Goal: Task Accomplishment & Management: Manage account settings

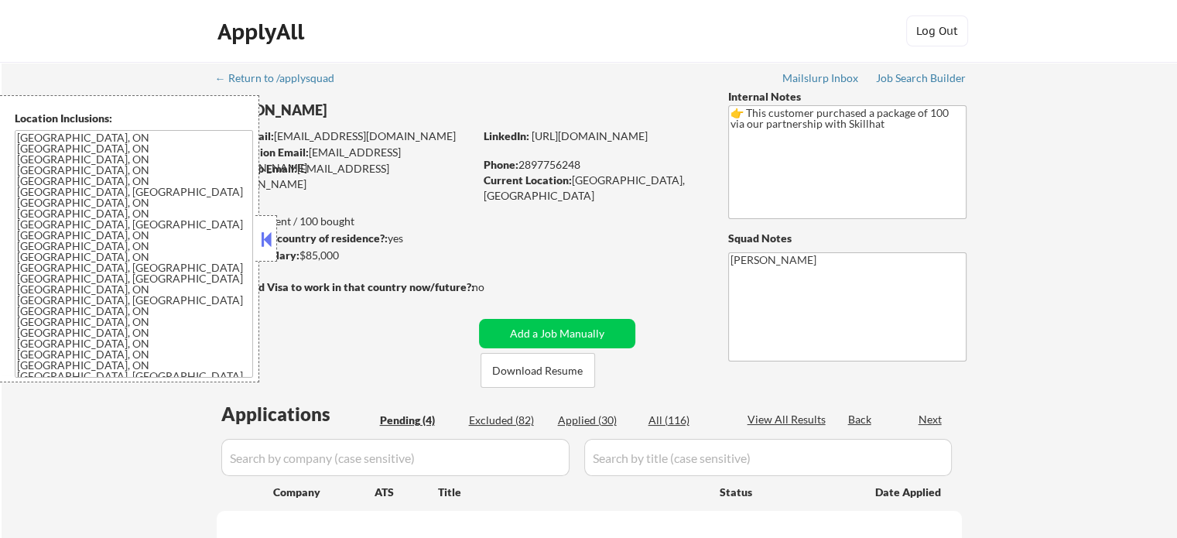
select select ""pending""
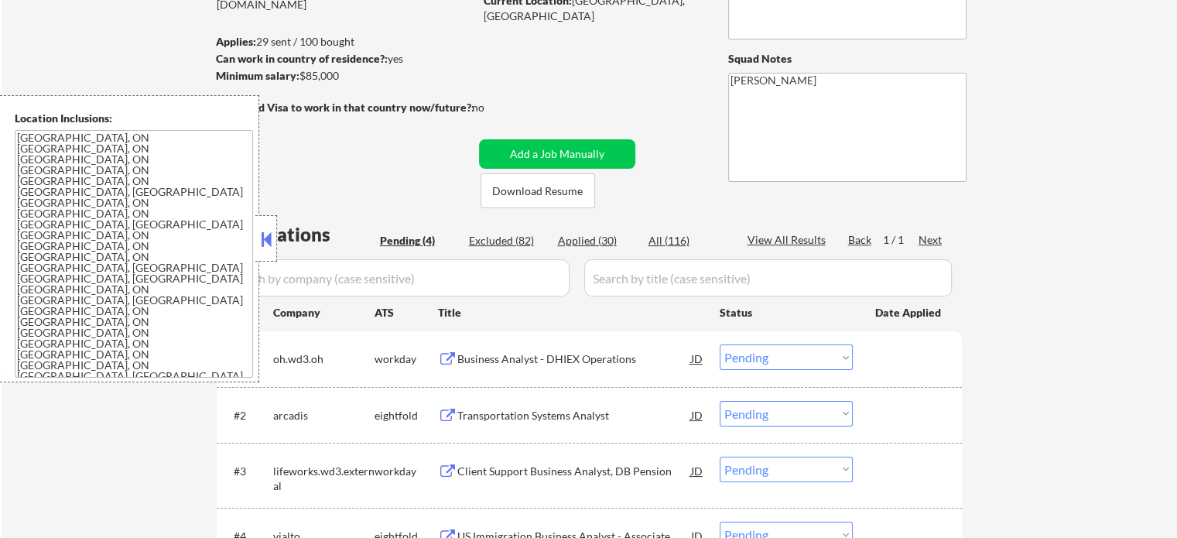
scroll to position [309, 0]
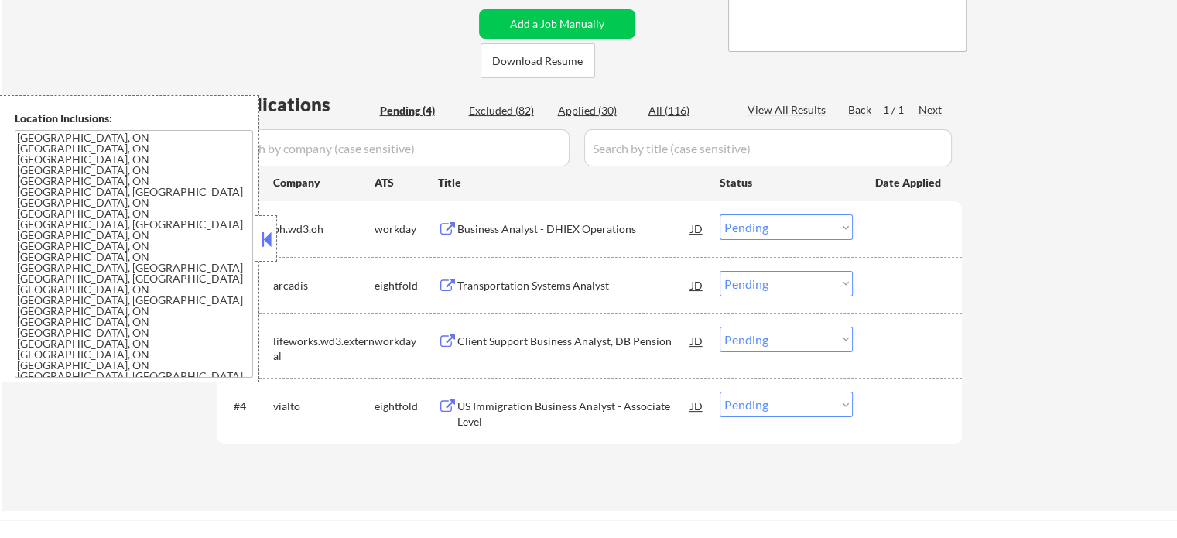
click at [514, 228] on div "Business Analyst - DHIEX Operations" at bounding box center [574, 228] width 234 height 15
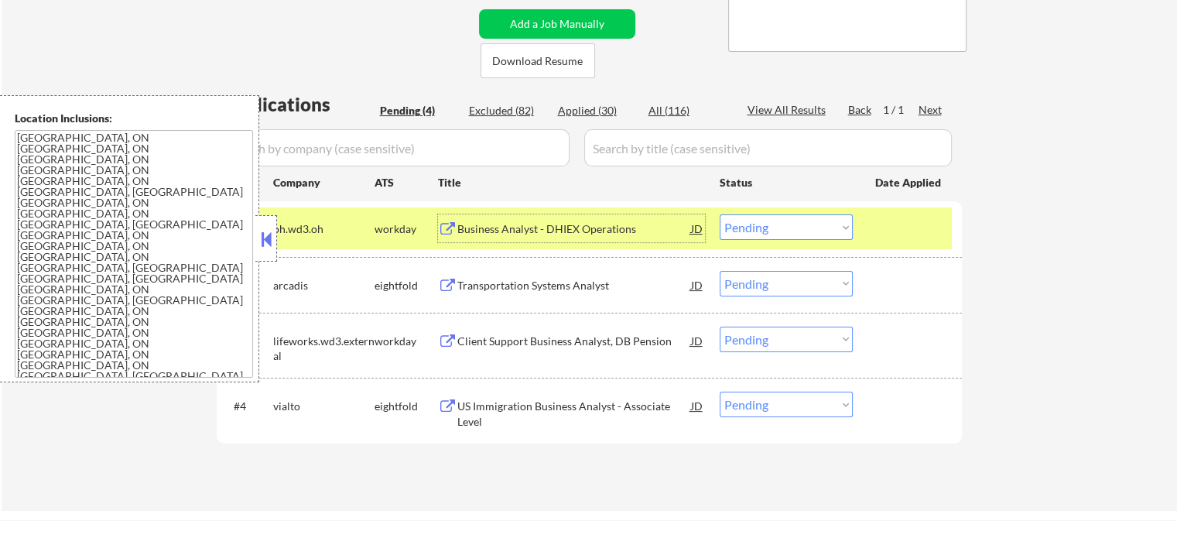
click at [778, 228] on select "Choose an option... Pending Applied Excluded (Questions) Excluded (Expired) Exc…" at bounding box center [786, 227] width 133 height 26
click at [720, 214] on select "Choose an option... Pending Applied Excluded (Questions) Excluded (Expired) Exc…" at bounding box center [786, 227] width 133 height 26
click at [880, 234] on div at bounding box center [909, 228] width 68 height 28
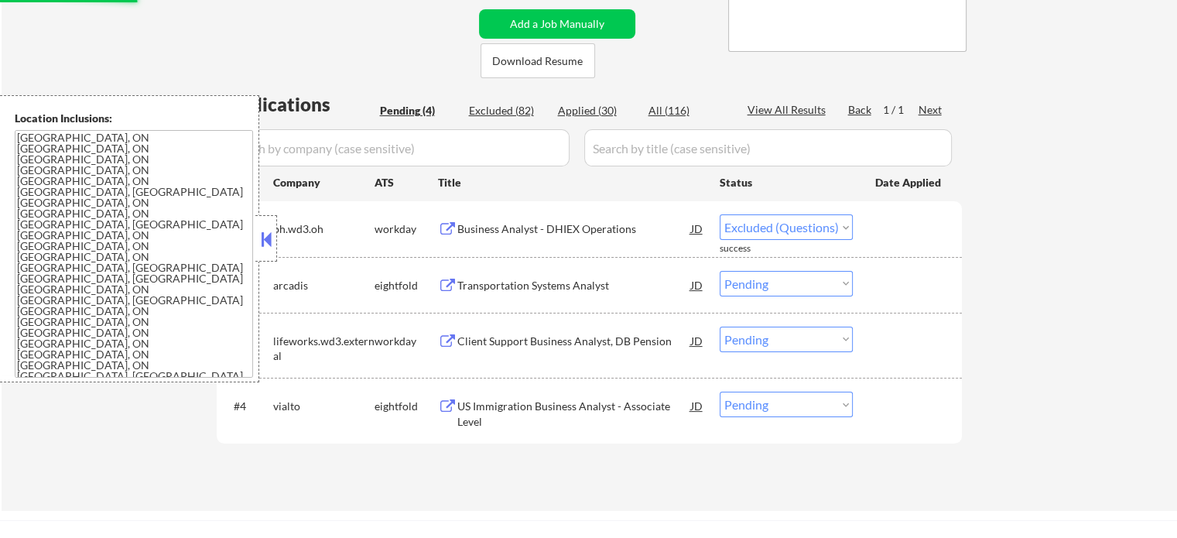
select select ""pending""
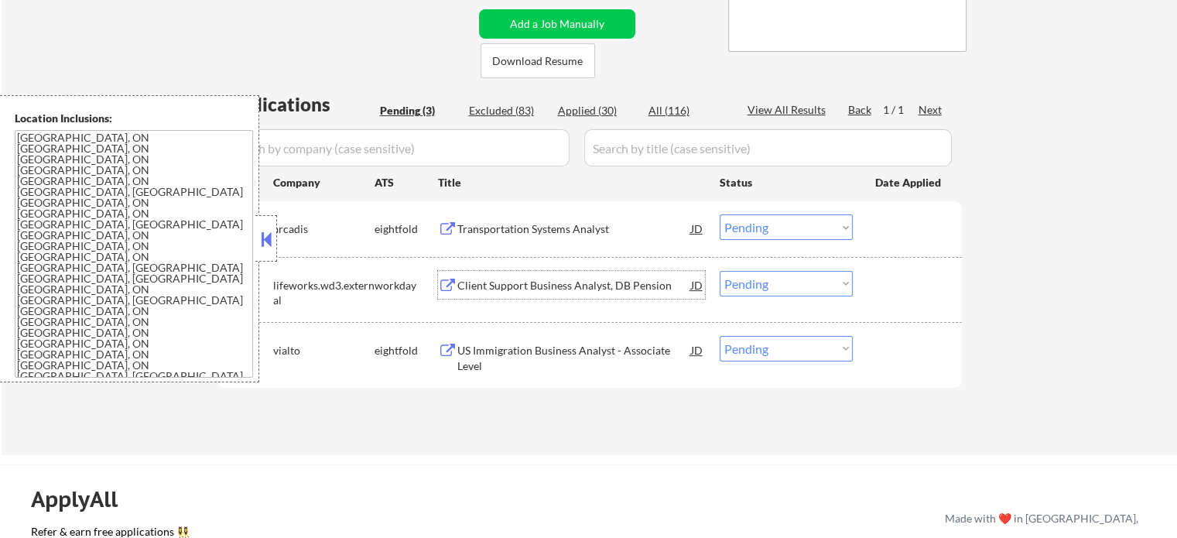
click at [508, 278] on div "Client Support Business Analyst, DB Pension" at bounding box center [574, 285] width 234 height 15
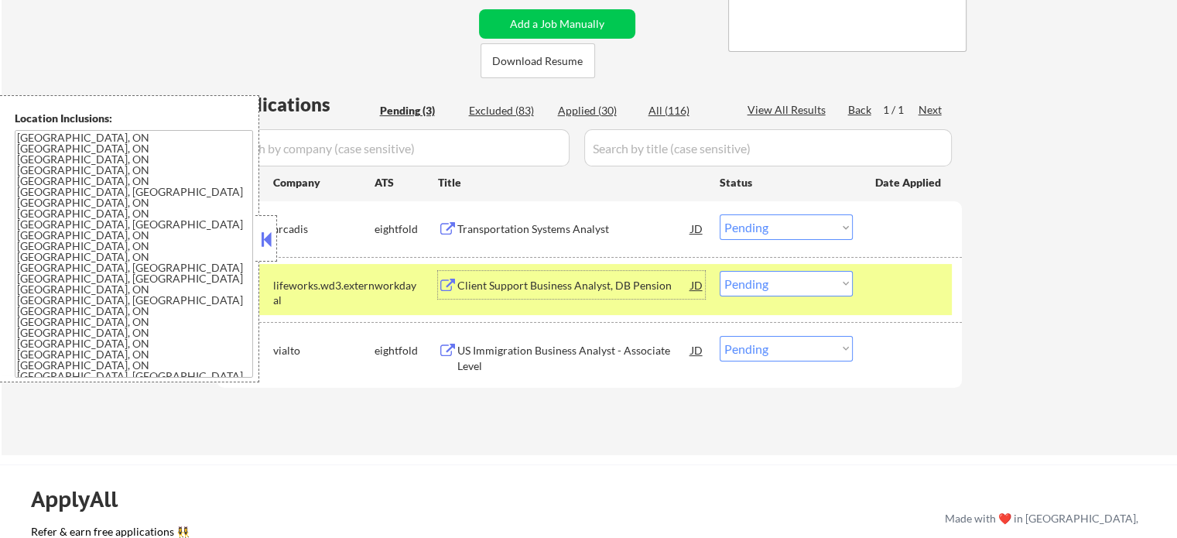
click at [793, 285] on select "Choose an option... Pending Applied Excluded (Questions) Excluded (Expired) Exc…" at bounding box center [786, 284] width 133 height 26
click at [720, 271] on select "Choose an option... Pending Applied Excluded (Questions) Excluded (Expired) Exc…" at bounding box center [786, 284] width 133 height 26
click at [904, 287] on div at bounding box center [909, 285] width 68 height 28
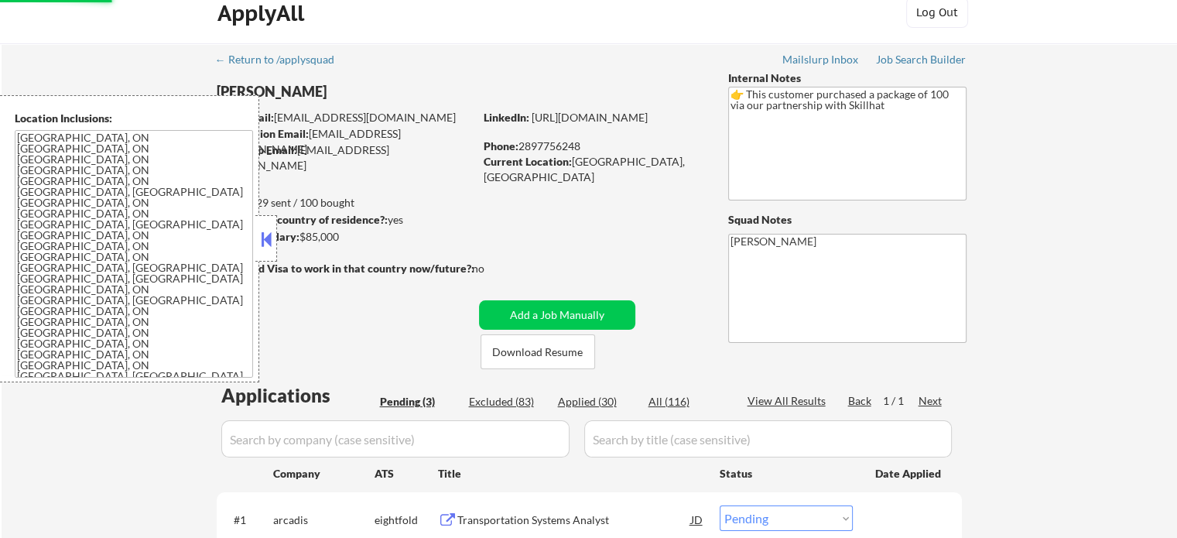
scroll to position [0, 0]
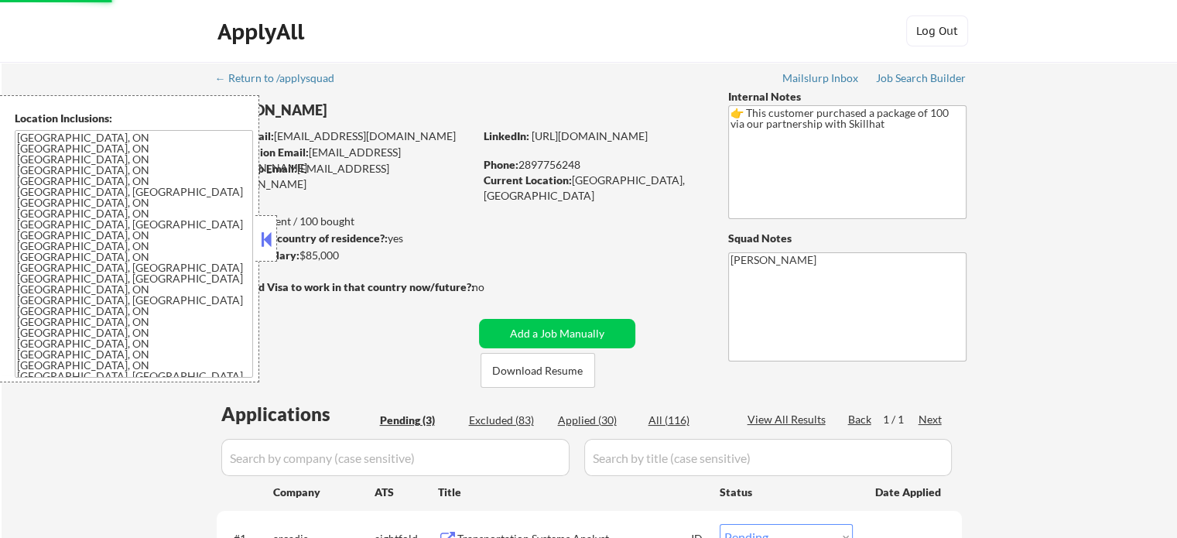
select select ""pending""
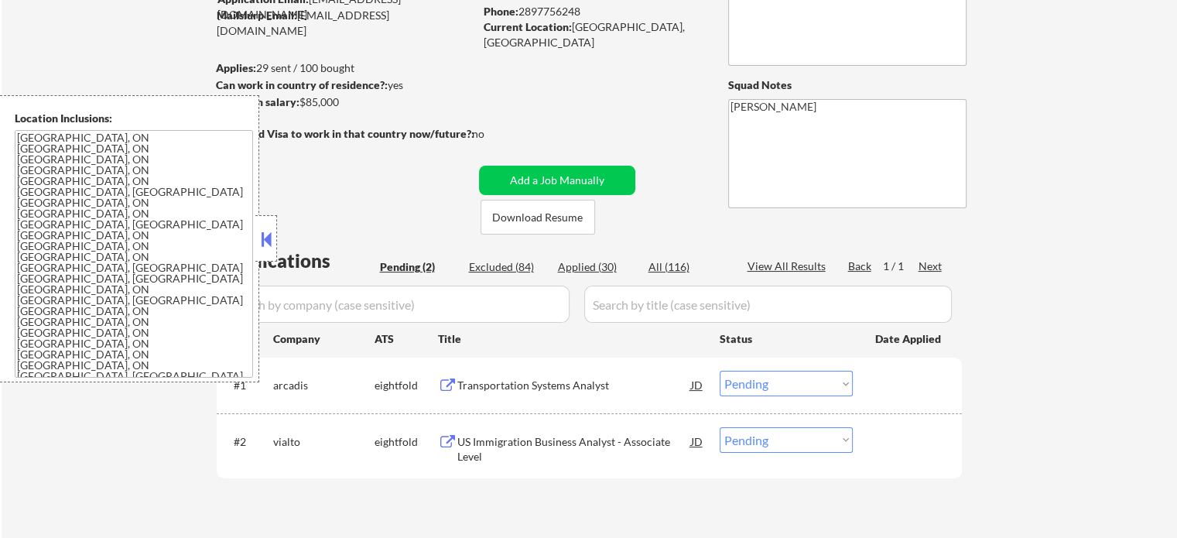
scroll to position [155, 0]
click at [505, 387] on div "Transportation Systems Analyst" at bounding box center [574, 383] width 234 height 15
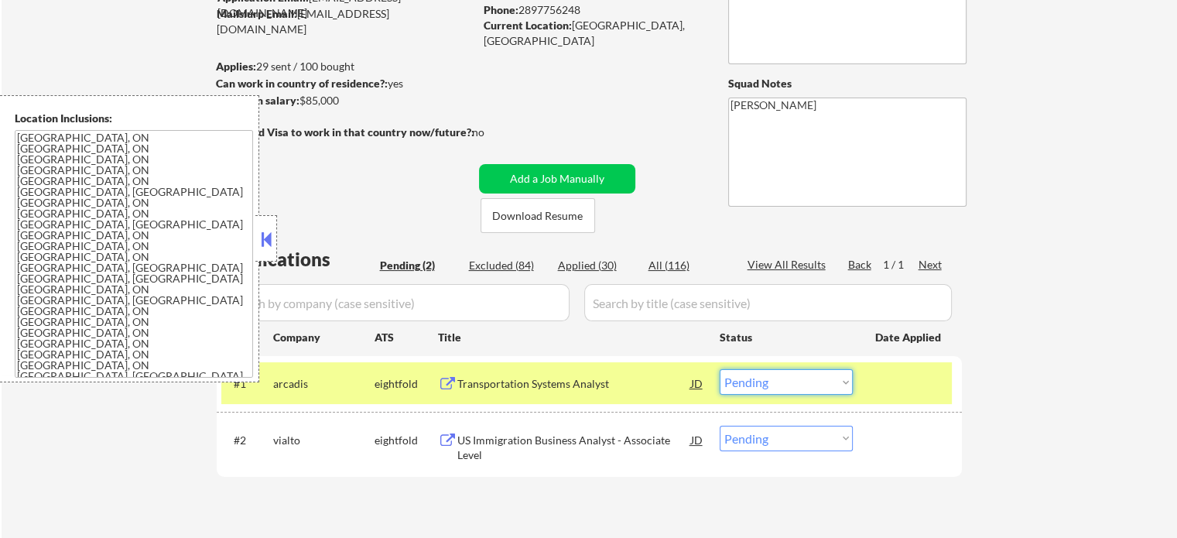
click at [796, 380] on select "Choose an option... Pending Applied Excluded (Questions) Excluded (Expired) Exc…" at bounding box center [786, 382] width 133 height 26
click at [720, 369] on select "Choose an option... Pending Applied Excluded (Questions) Excluded (Expired) Exc…" at bounding box center [786, 382] width 133 height 26
click at [928, 382] on div at bounding box center [909, 383] width 68 height 28
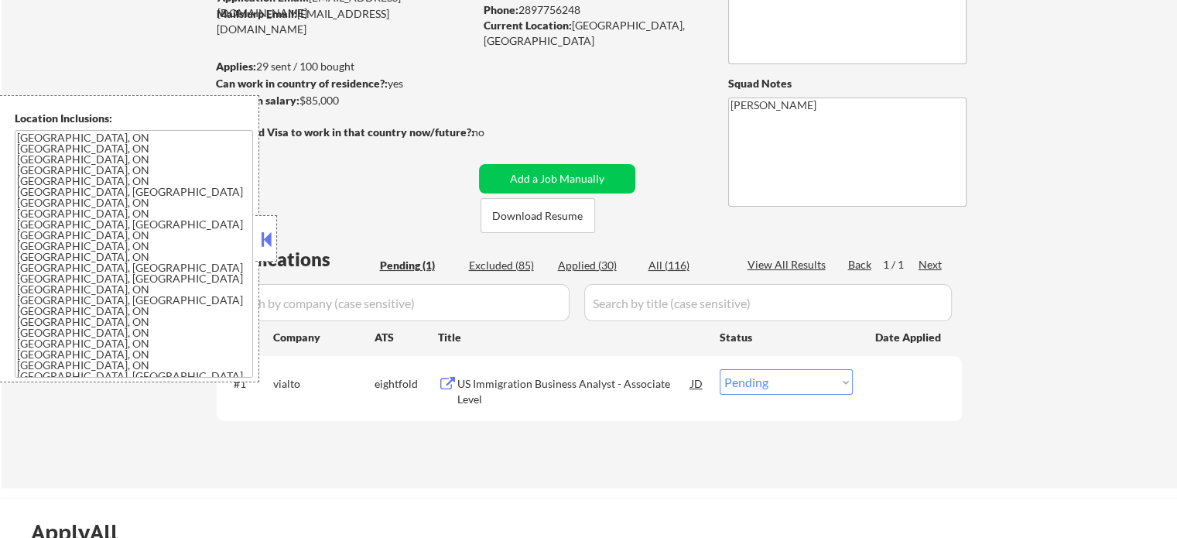
click at [579, 387] on div "US Immigration Business Analyst - Associate Level" at bounding box center [574, 391] width 234 height 30
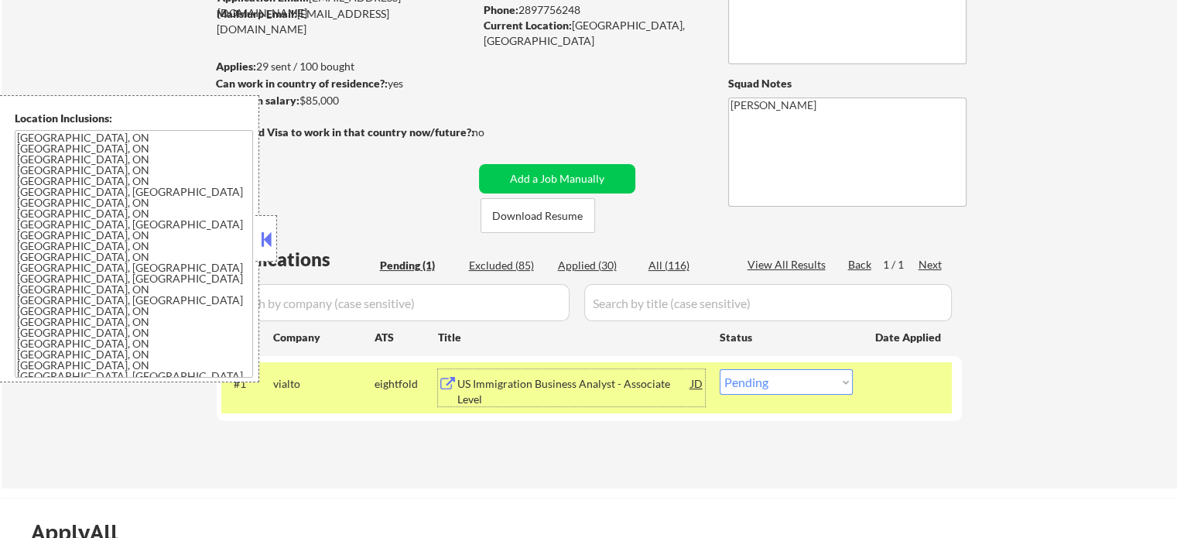
click at [752, 394] on select "Choose an option... Pending Applied Excluded (Questions) Excluded (Expired) Exc…" at bounding box center [786, 382] width 133 height 26
select select ""excluded__bad_match_""
click at [720, 369] on select "Choose an option... Pending Applied Excluded (Questions) Excluded (Expired) Exc…" at bounding box center [786, 382] width 133 height 26
click at [915, 400] on div "#1 vialto eightfold US Immigration Business Analyst - Associate Level JD Choose…" at bounding box center [586, 387] width 730 height 51
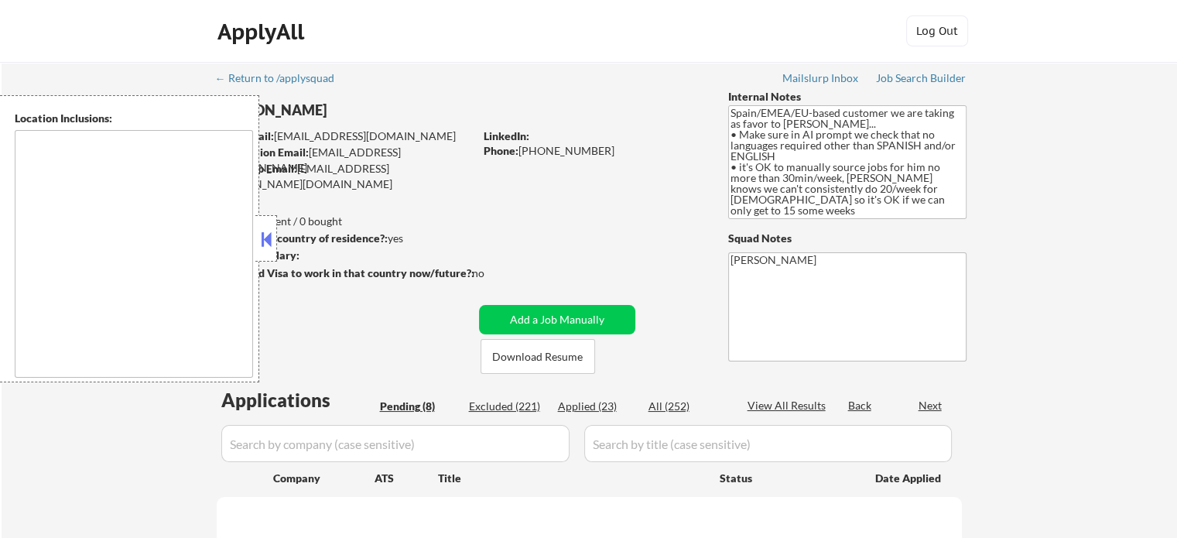
select select ""pending""
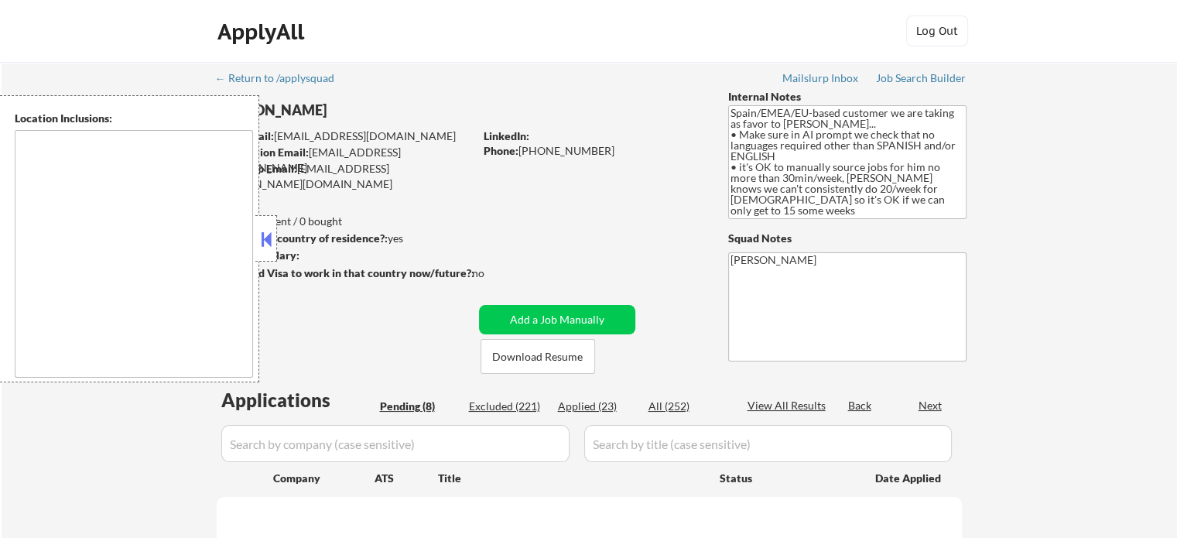
select select ""pending""
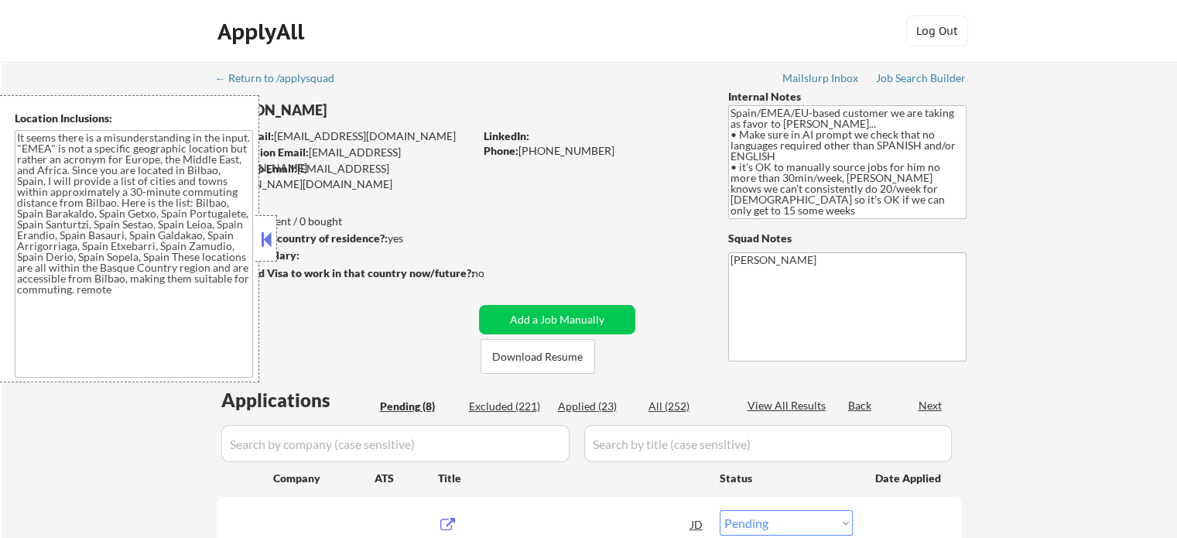
type textarea "It seems there is a misunderstanding in the input. "EMEA" is not a specific geo…"
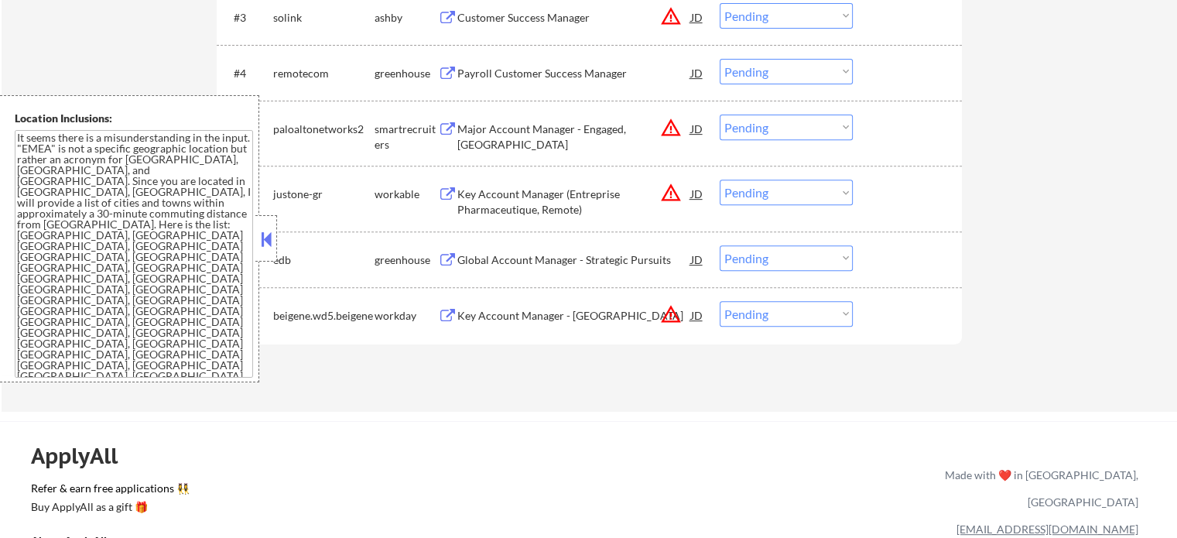
scroll to position [387, 0]
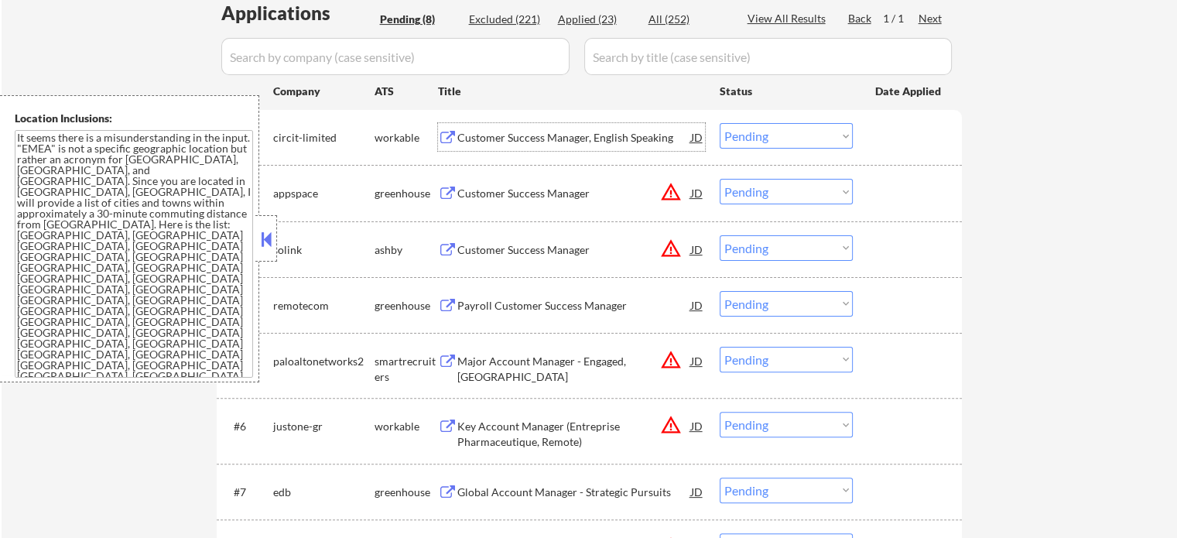
click at [516, 140] on div "Customer Success Manager, English Speaking" at bounding box center [574, 137] width 234 height 15
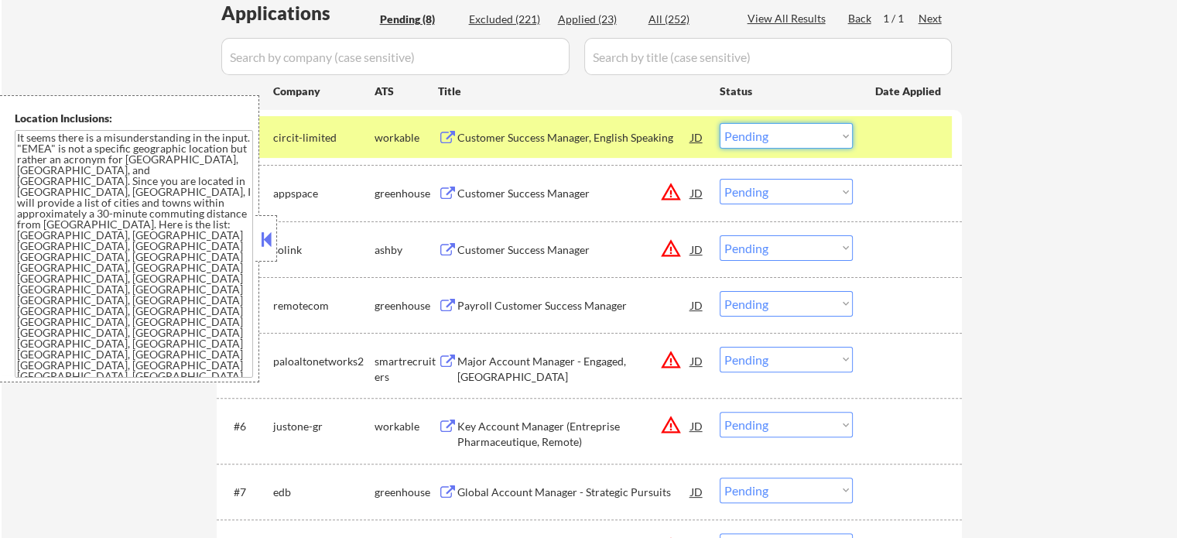
click at [836, 129] on select "Choose an option... Pending Applied Excluded (Questions) Excluded (Expired) Exc…" at bounding box center [786, 136] width 133 height 26
click at [720, 123] on select "Choose an option... Pending Applied Excluded (Questions) Excluded (Expired) Exc…" at bounding box center [786, 136] width 133 height 26
select select ""pending""
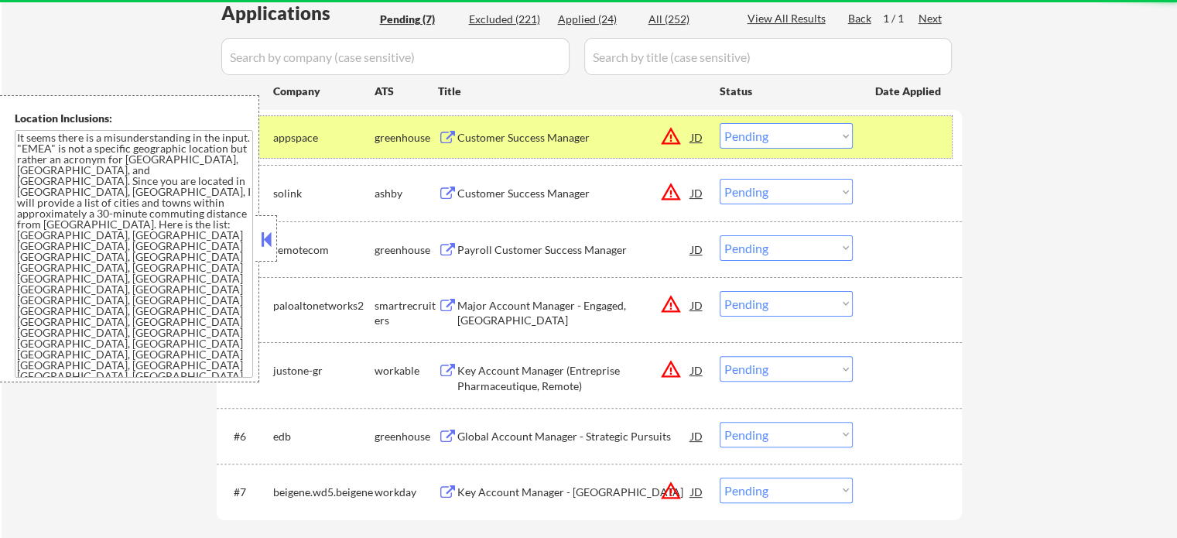
click at [894, 137] on div at bounding box center [909, 137] width 68 height 28
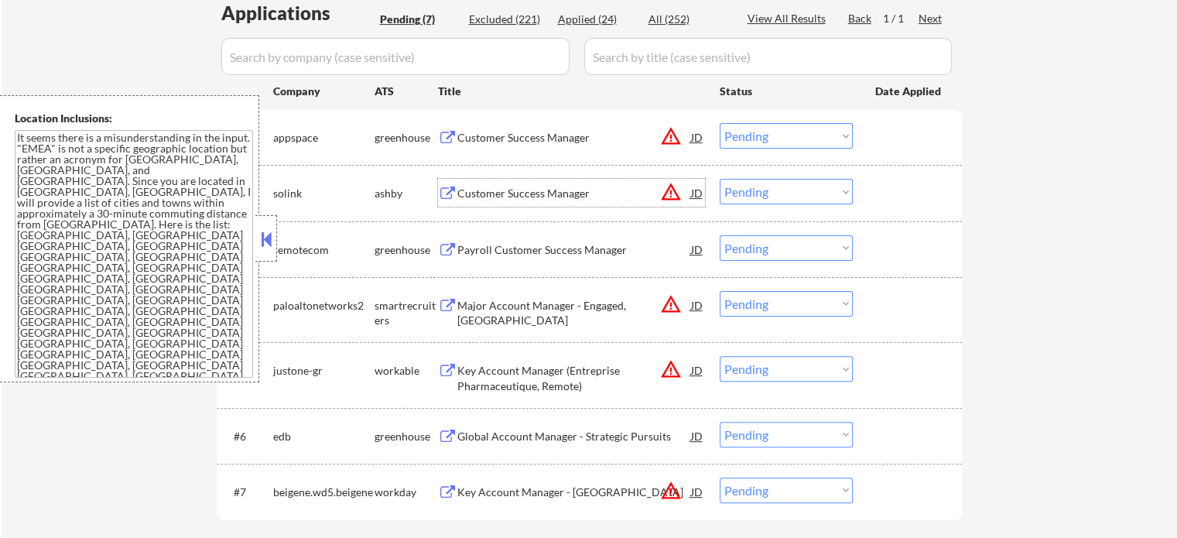
click at [473, 197] on div "Customer Success Manager" at bounding box center [574, 193] width 234 height 15
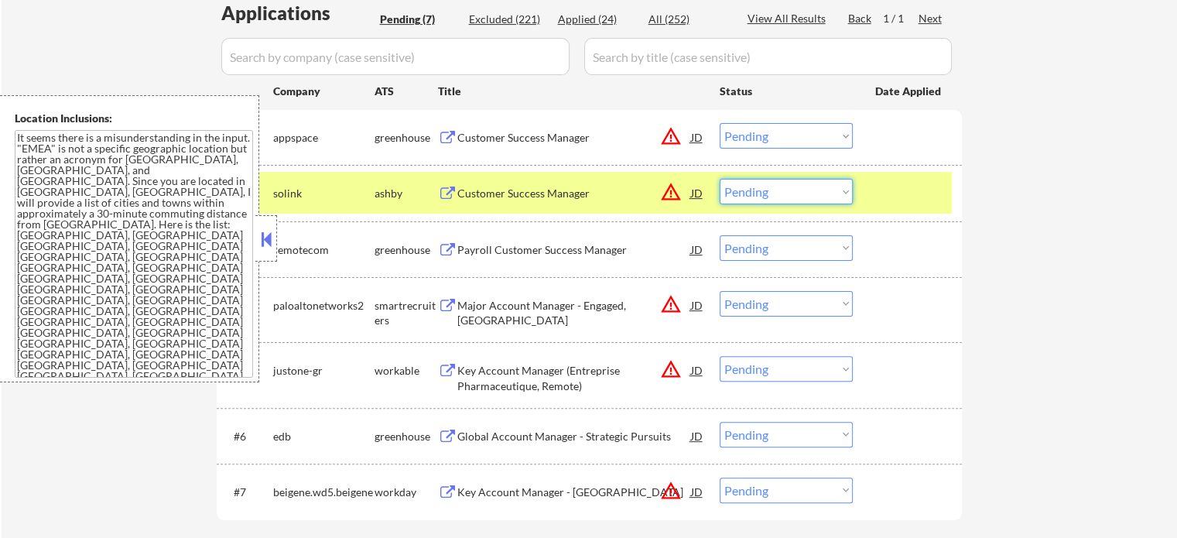
click at [746, 200] on select "Choose an option... Pending Applied Excluded (Questions) Excluded (Expired) Exc…" at bounding box center [786, 192] width 133 height 26
click at [720, 179] on select "Choose an option... Pending Applied Excluded (Questions) Excluded (Expired) Exc…" at bounding box center [786, 192] width 133 height 26
click at [887, 193] on div at bounding box center [909, 193] width 68 height 28
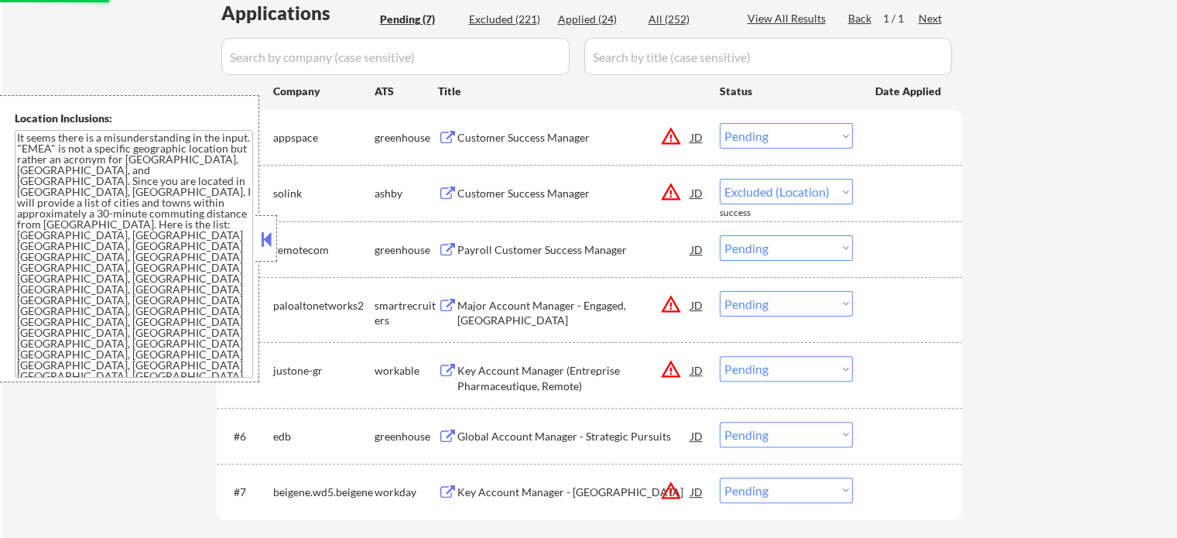
select select ""pending""
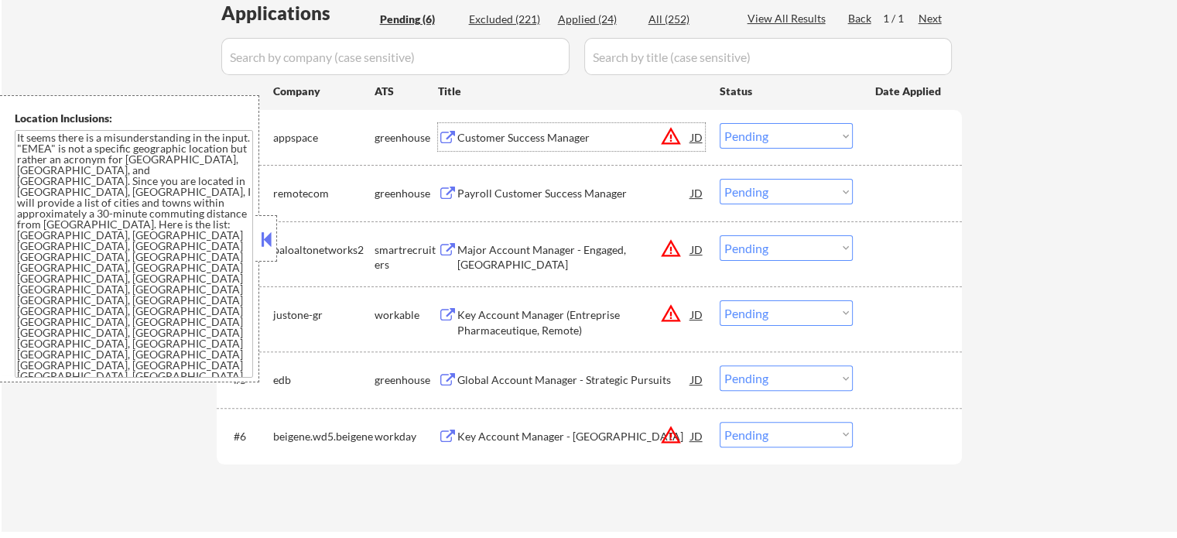
click at [507, 138] on div "Customer Success Manager" at bounding box center [574, 137] width 234 height 15
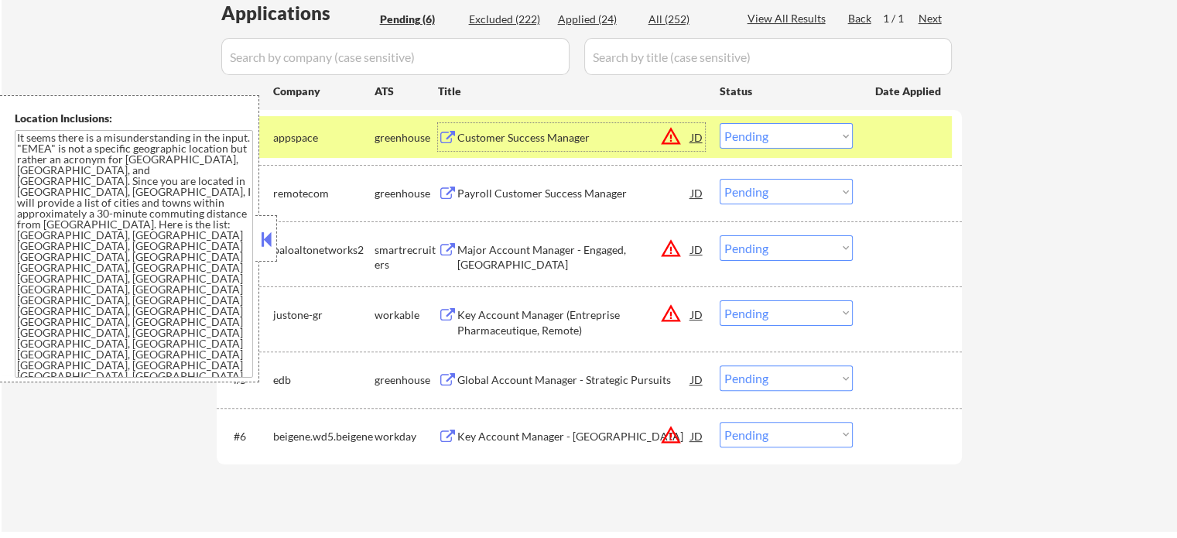
click at [751, 135] on select "Choose an option... Pending Applied Excluded (Questions) Excluded (Expired) Exc…" at bounding box center [786, 136] width 133 height 26
click at [720, 123] on select "Choose an option... Pending Applied Excluded (Questions) Excluded (Expired) Exc…" at bounding box center [786, 136] width 133 height 26
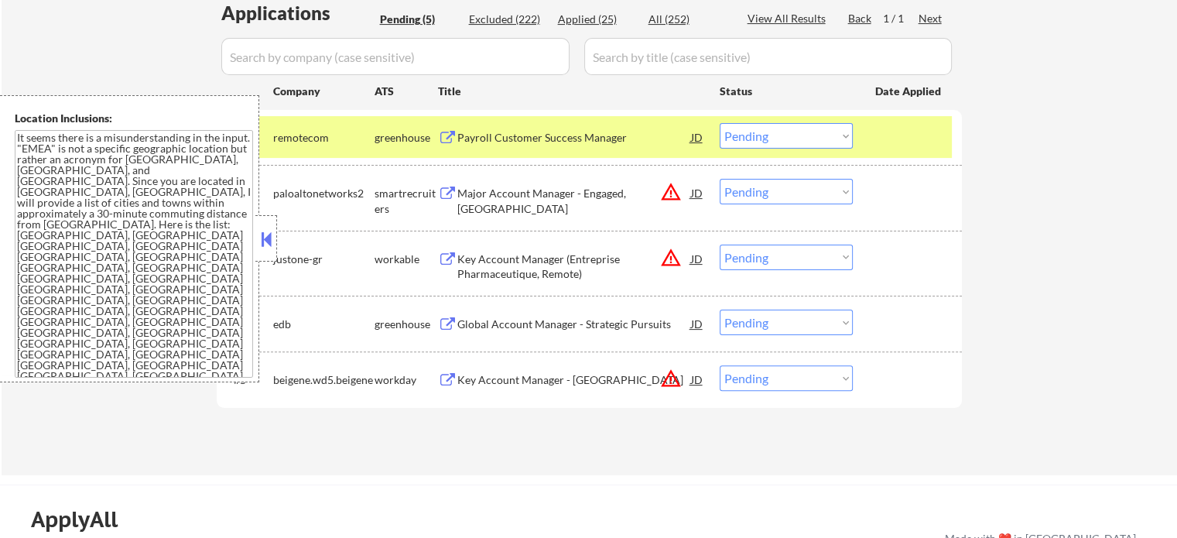
click at [560, 142] on div "Payroll Customer Success Manager" at bounding box center [574, 137] width 234 height 15
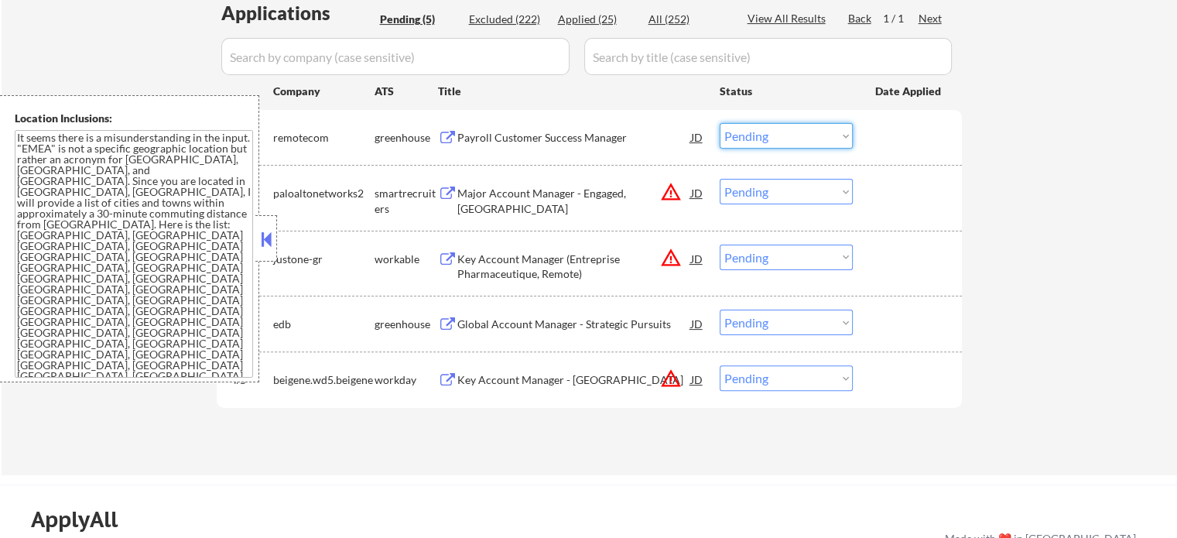
click at [774, 132] on select "Choose an option... Pending Applied Excluded (Questions) Excluded (Expired) Exc…" at bounding box center [786, 136] width 133 height 26
click at [720, 123] on select "Choose an option... Pending Applied Excluded (Questions) Excluded (Expired) Exc…" at bounding box center [786, 136] width 133 height 26
click at [896, 135] on div at bounding box center [909, 137] width 68 height 28
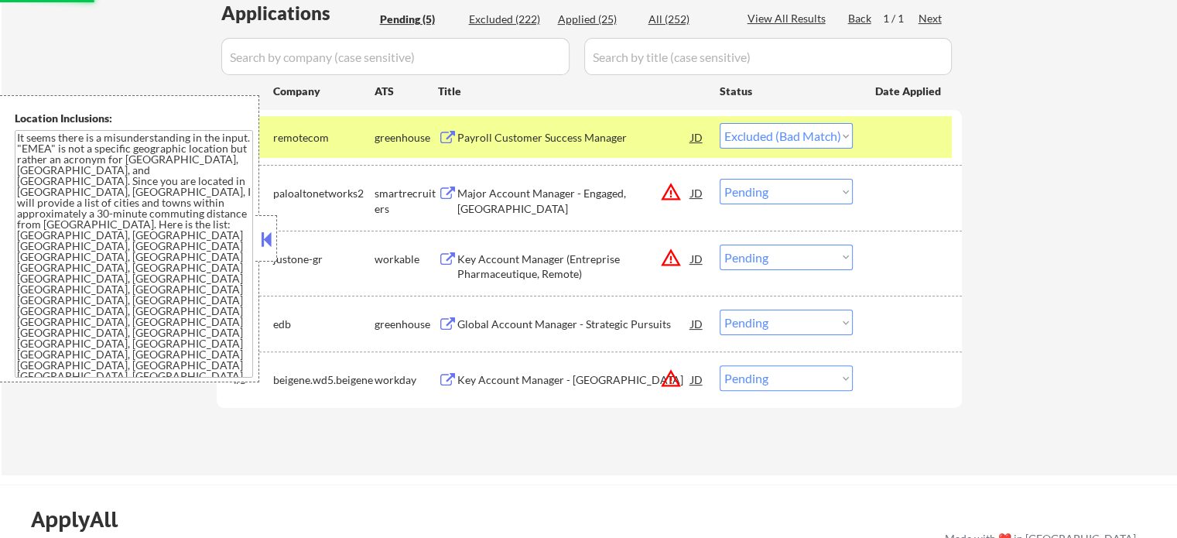
click at [896, 135] on div at bounding box center [909, 137] width 68 height 28
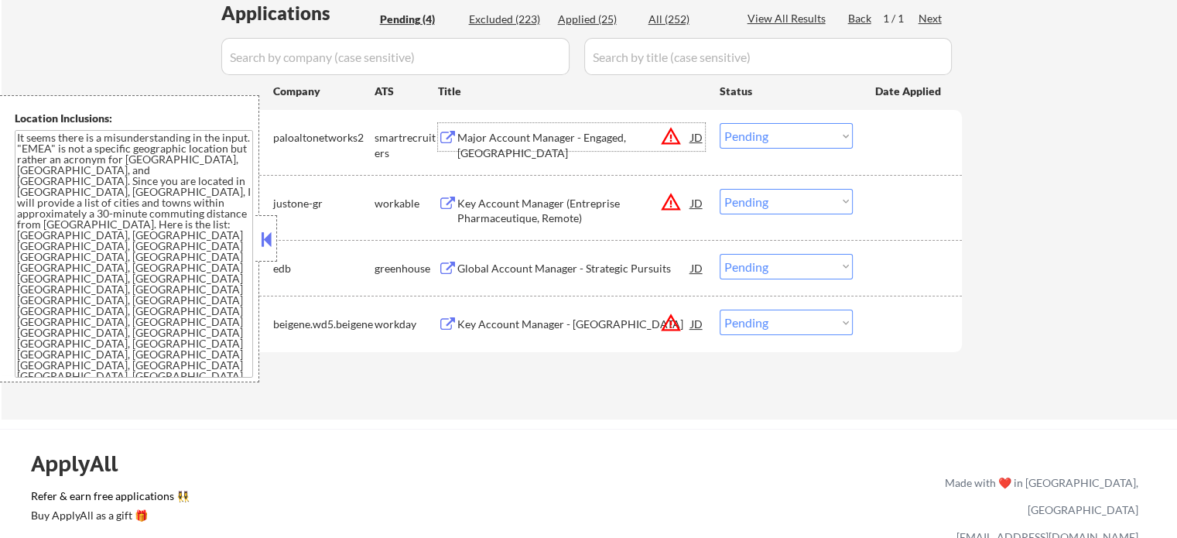
click at [564, 135] on div "Major Account Manager - Engaged, [GEOGRAPHIC_DATA]" at bounding box center [574, 145] width 234 height 30
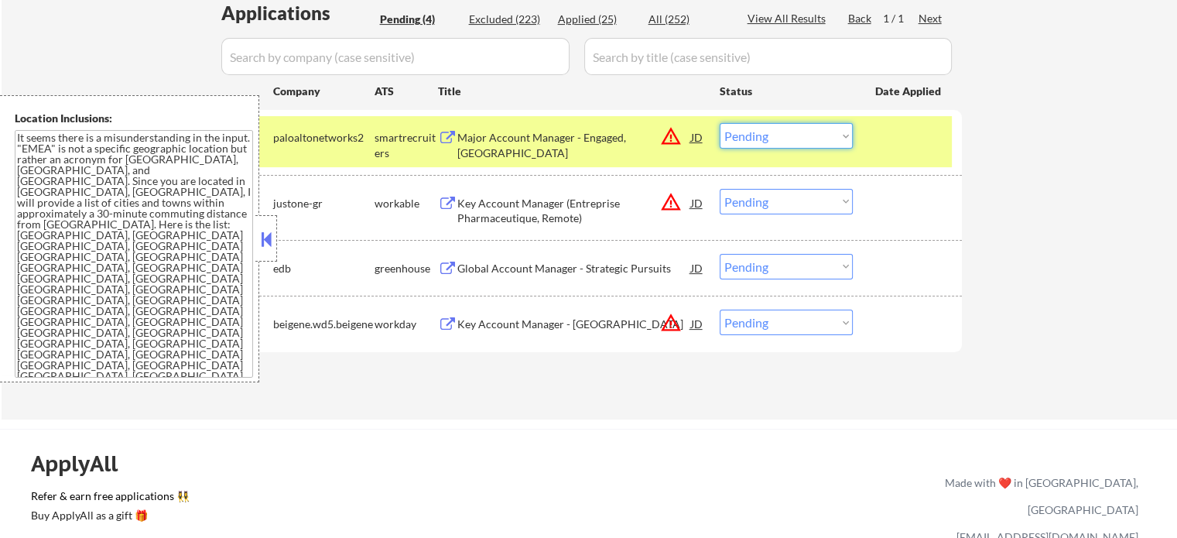
click at [772, 127] on select "Choose an option... Pending Applied Excluded (Questions) Excluded (Expired) Exc…" at bounding box center [786, 136] width 133 height 26
click at [720, 123] on select "Choose an option... Pending Applied Excluded (Questions) Excluded (Expired) Exc…" at bounding box center [786, 136] width 133 height 26
click at [890, 148] on div at bounding box center [909, 137] width 68 height 28
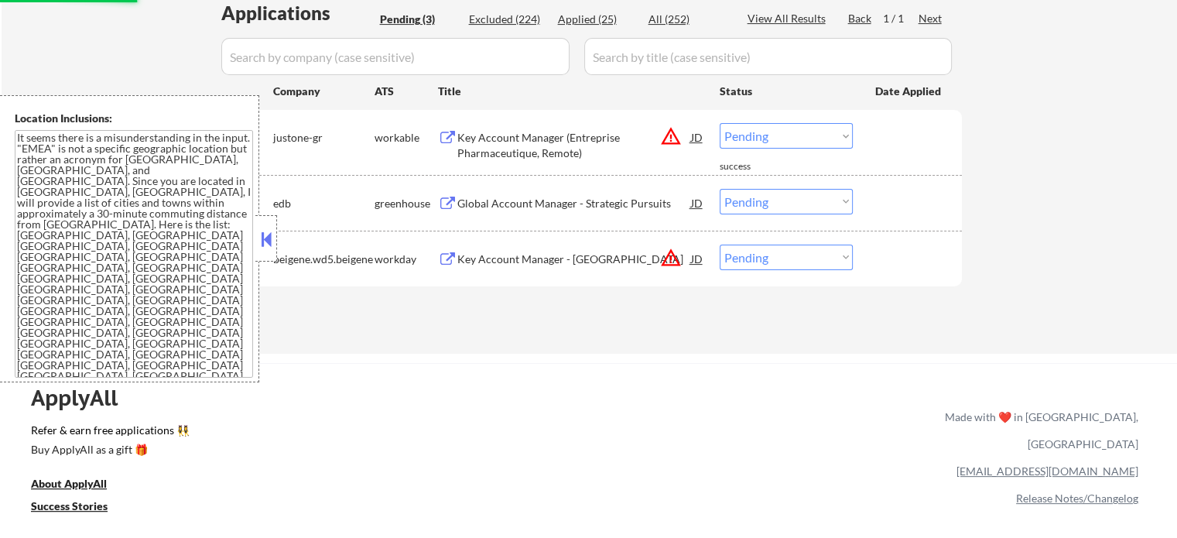
click at [517, 147] on div "Key Account Manager (Entreprise Pharmaceutique, Remote)" at bounding box center [574, 145] width 234 height 30
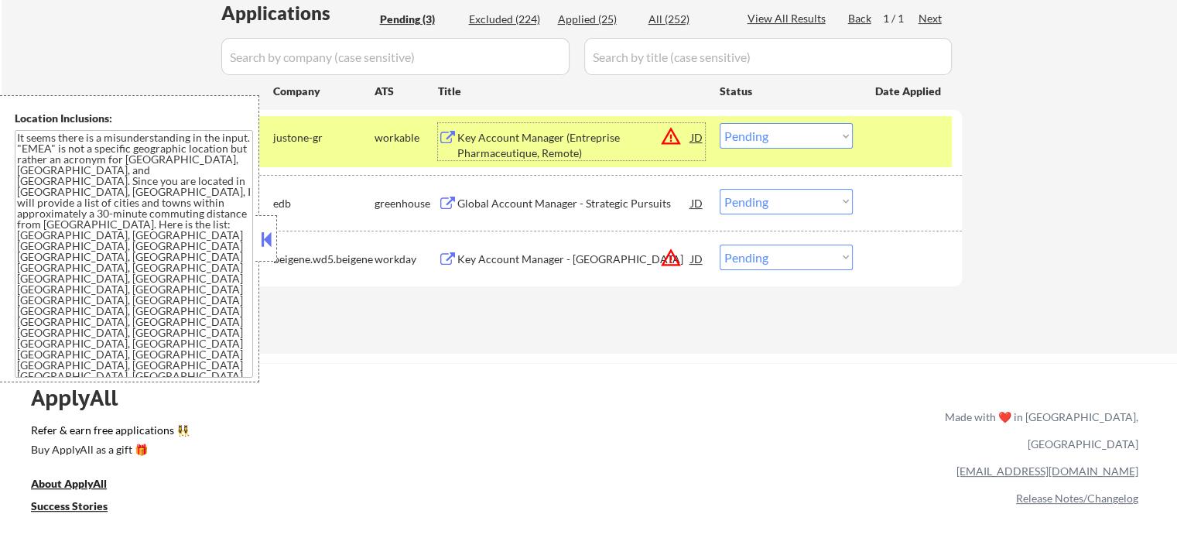
click at [813, 132] on select "Choose an option... Pending Applied Excluded (Questions) Excluded (Expired) Exc…" at bounding box center [786, 136] width 133 height 26
click at [720, 123] on select "Choose an option... Pending Applied Excluded (Questions) Excluded (Expired) Exc…" at bounding box center [786, 136] width 133 height 26
click at [908, 142] on div at bounding box center [909, 137] width 68 height 28
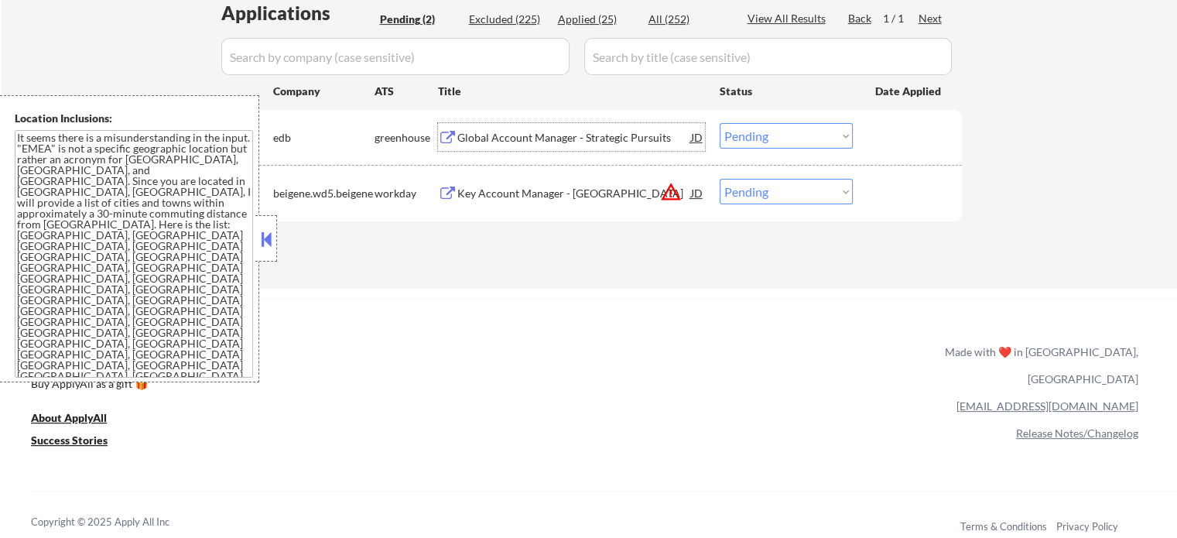
click at [544, 141] on div "Global Account Manager - Strategic Pursuits" at bounding box center [574, 137] width 234 height 15
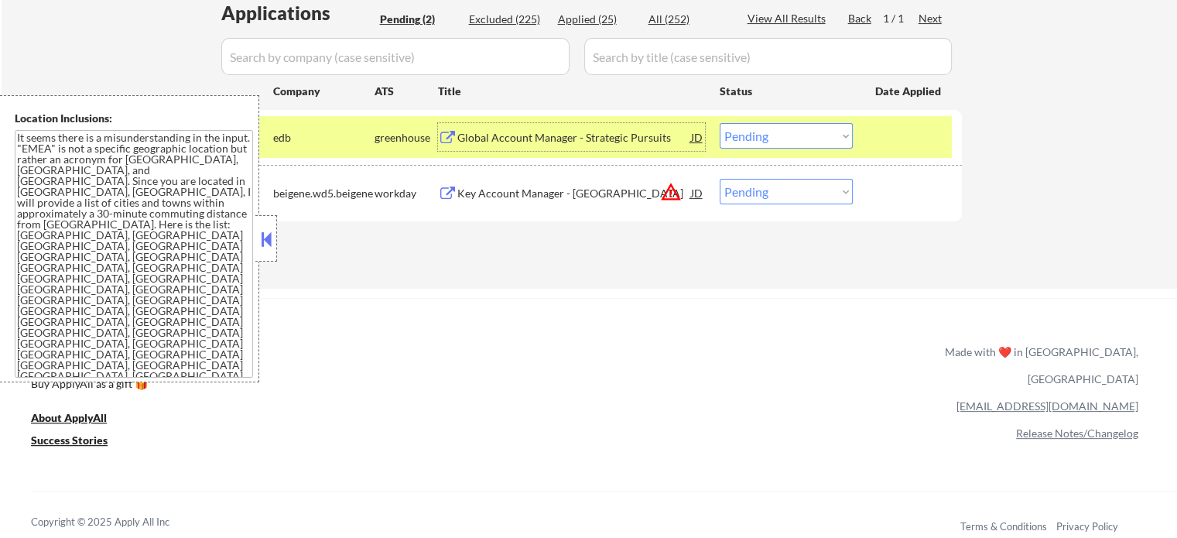
click at [606, 144] on div "Global Account Manager - Strategic Pursuits" at bounding box center [574, 137] width 234 height 15
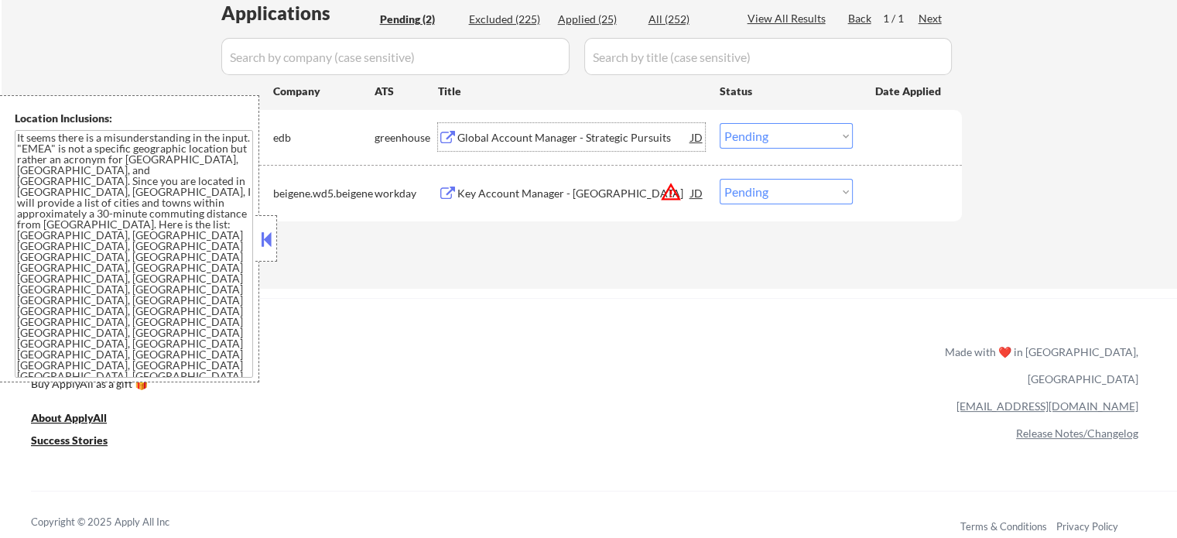
click at [794, 129] on select "Choose an option... Pending Applied Excluded (Questions) Excluded (Expired) Exc…" at bounding box center [786, 136] width 133 height 26
click at [720, 123] on select "Choose an option... Pending Applied Excluded (Questions) Excluded (Expired) Exc…" at bounding box center [786, 136] width 133 height 26
click at [886, 139] on div at bounding box center [909, 137] width 68 height 28
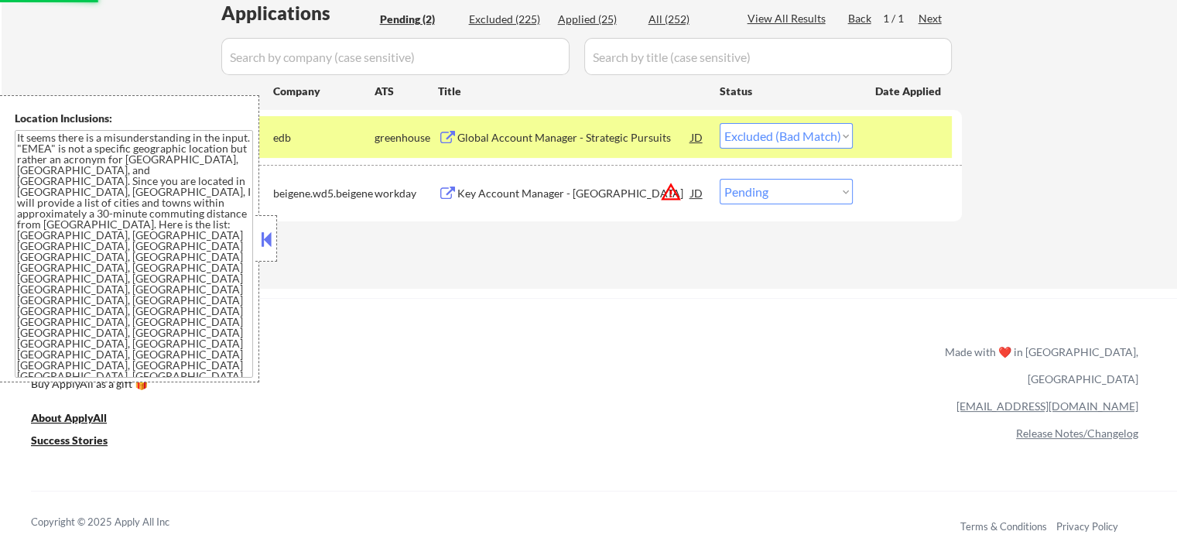
click at [886, 139] on div at bounding box center [909, 137] width 68 height 28
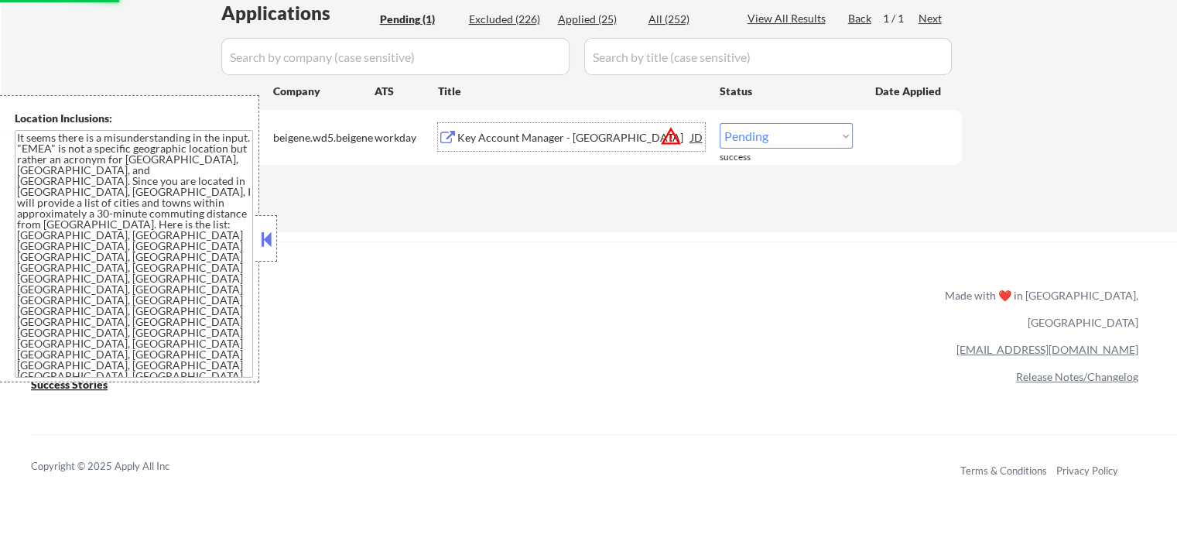
click at [562, 142] on div "Key Account Manager - [GEOGRAPHIC_DATA]" at bounding box center [574, 137] width 234 height 15
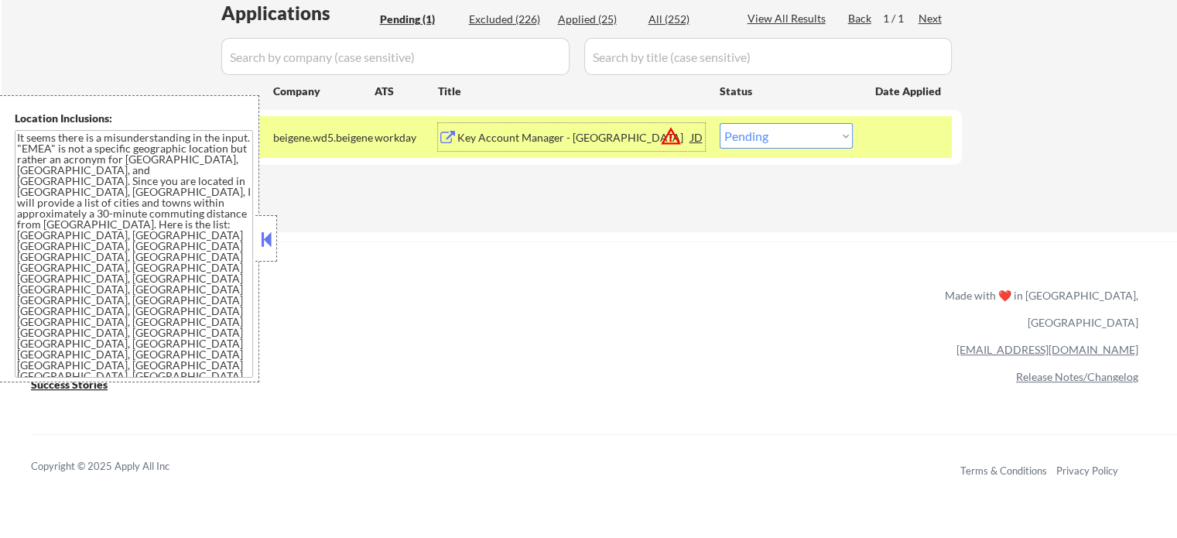
click at [801, 129] on select "Choose an option... Pending Applied Excluded (Questions) Excluded (Expired) Exc…" at bounding box center [786, 136] width 133 height 26
select select ""excluded__location_""
click at [720, 123] on select "Choose an option... Pending Applied Excluded (Questions) Excluded (Expired) Exc…" at bounding box center [786, 136] width 133 height 26
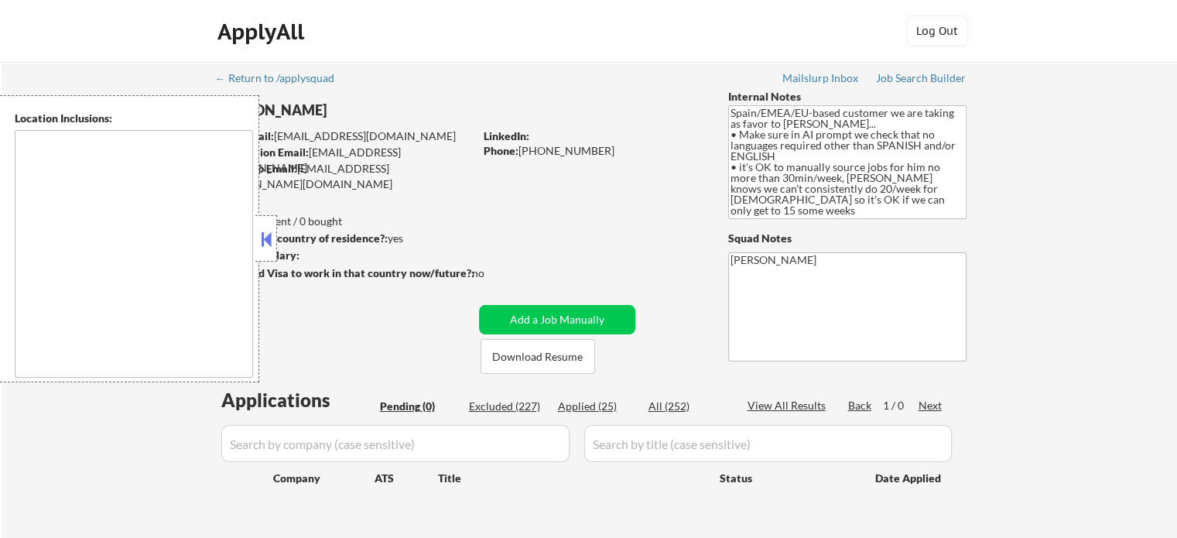
type textarea "It seems there is a misunderstanding in the input. "EMEA" is not a specific geo…"
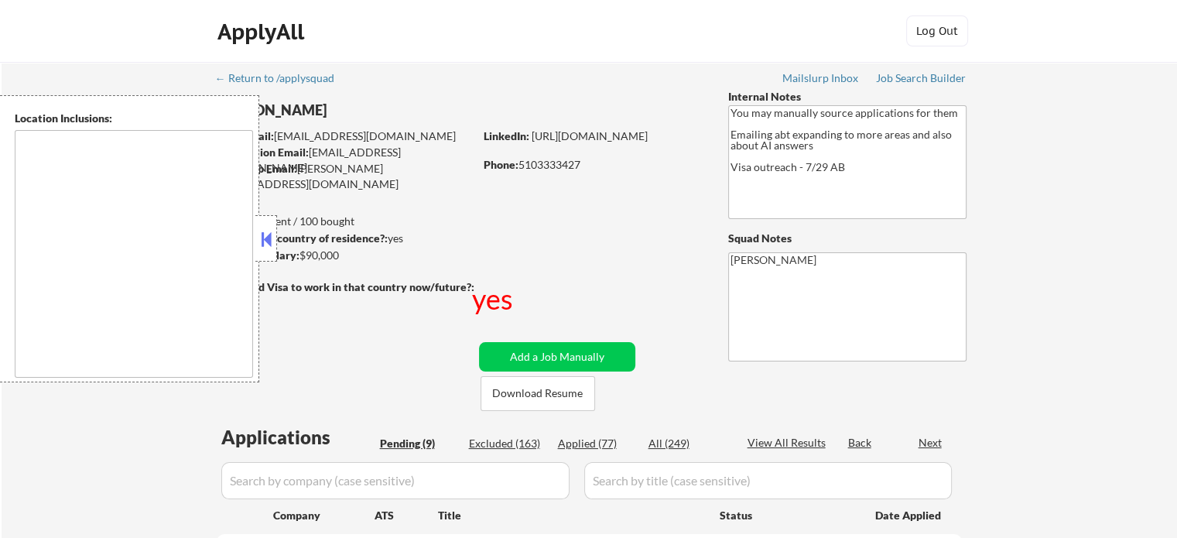
select select ""pending""
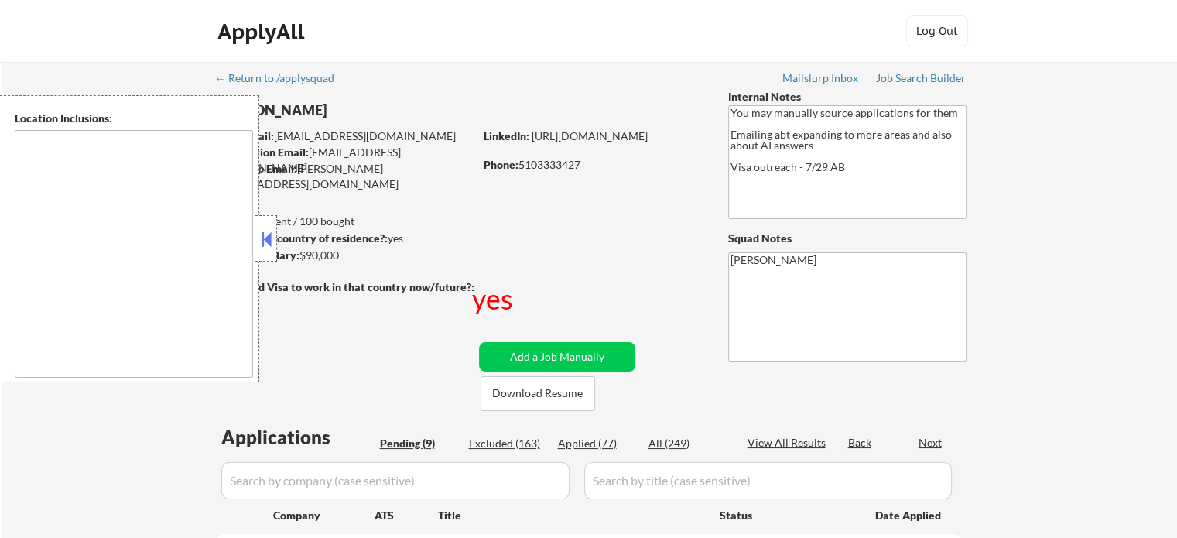
select select ""pending""
type textarea "country:US"
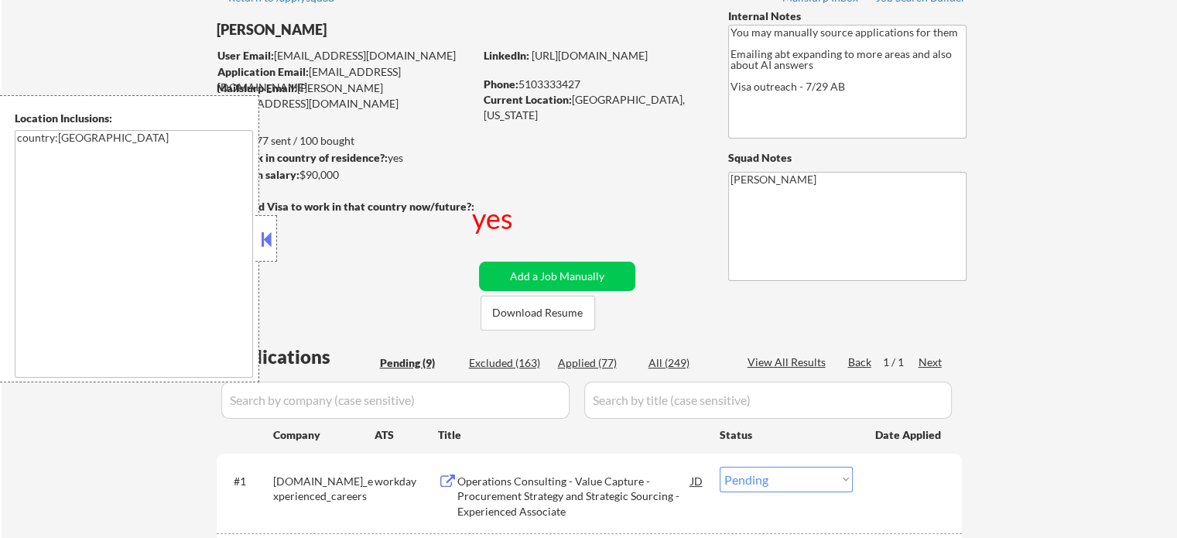
scroll to position [155, 0]
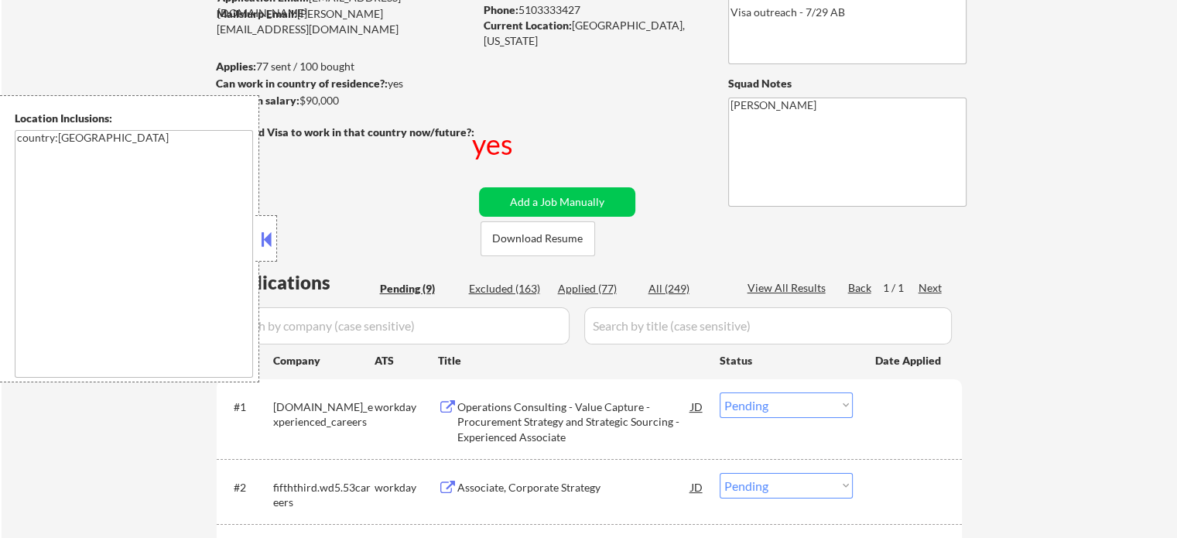
click at [509, 411] on div "Operations Consulting - Value Capture - Procurement Strategy and Strategic Sour…" at bounding box center [574, 422] width 234 height 46
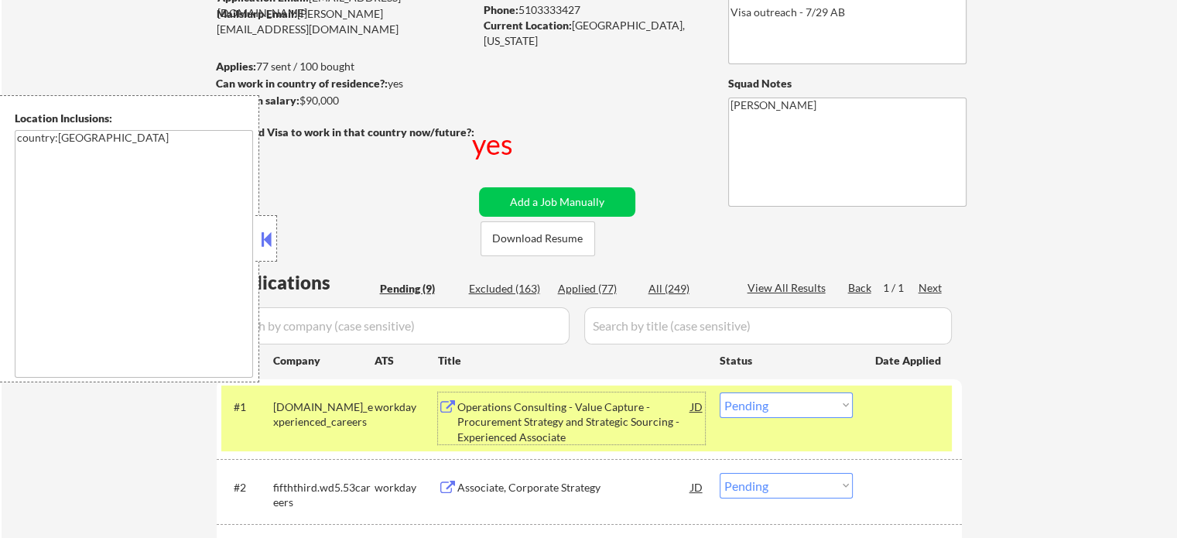
click at [807, 409] on select "Choose an option... Pending Applied Excluded (Questions) Excluded (Expired) Exc…" at bounding box center [786, 405] width 133 height 26
click at [720, 392] on select "Choose an option... Pending Applied Excluded (Questions) Excluded (Expired) Exc…" at bounding box center [786, 405] width 133 height 26
click at [863, 415] on div "#1 pwc.wd3.us_experienced_careers workday Operations Consulting - Value Capture…" at bounding box center [586, 418] width 730 height 67
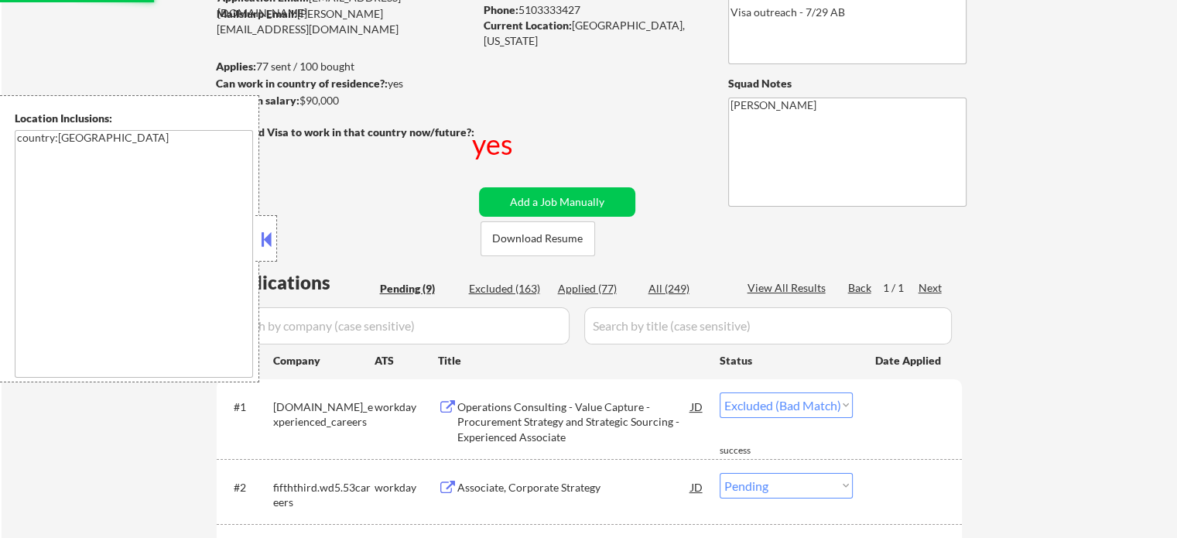
select select ""pending""
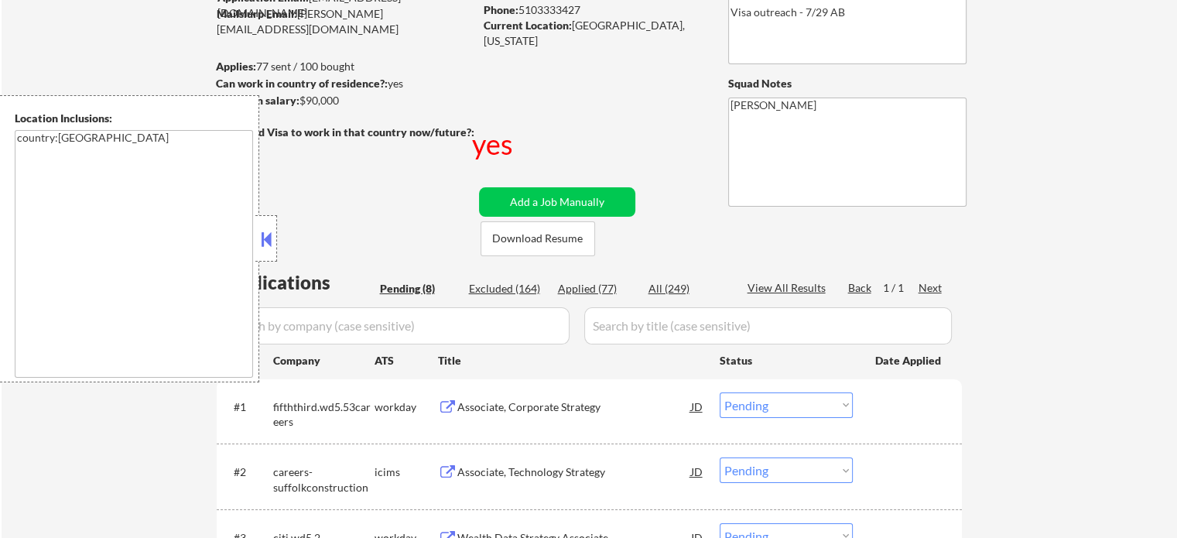
click at [546, 405] on div "Associate, Corporate Strategy" at bounding box center [574, 406] width 234 height 15
